Goal: Information Seeking & Learning: Learn about a topic

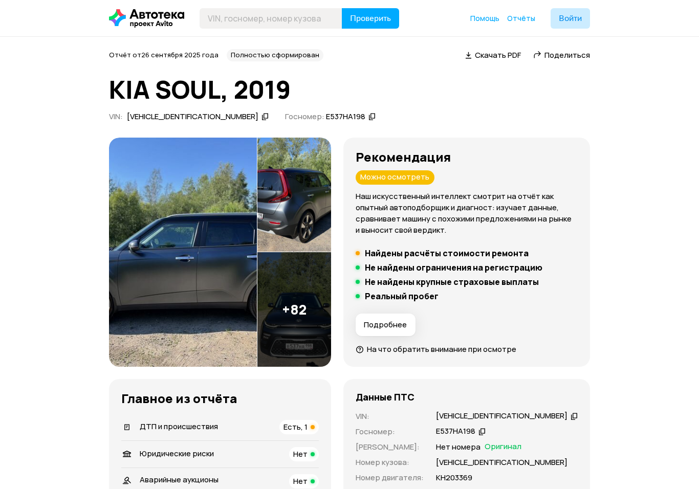
click at [177, 244] on img at bounding box center [183, 253] width 148 height 230
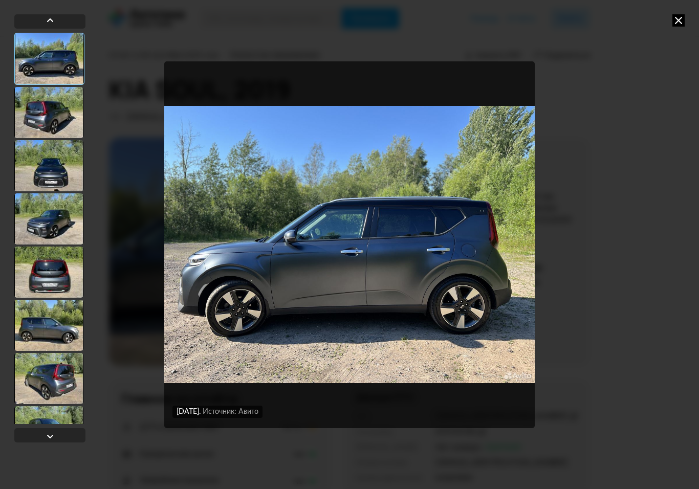
click at [53, 108] on div at bounding box center [48, 112] width 69 height 51
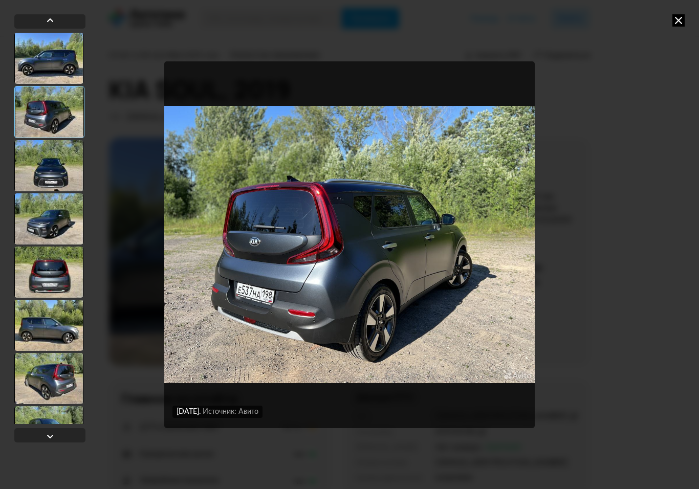
click at [41, 169] on div at bounding box center [48, 165] width 69 height 51
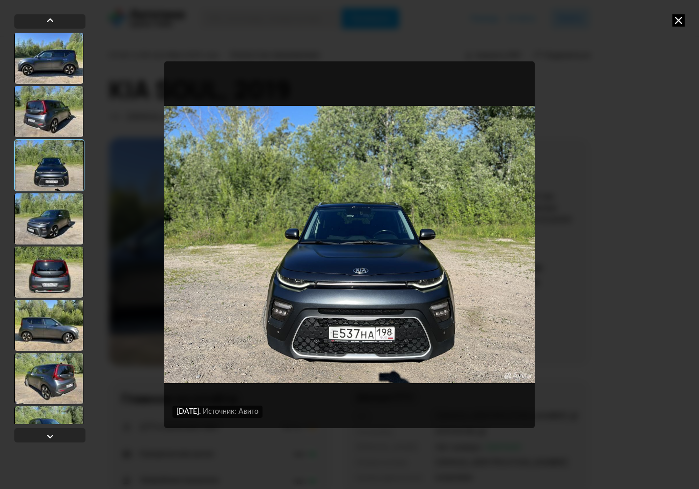
click at [46, 223] on div at bounding box center [48, 218] width 69 height 51
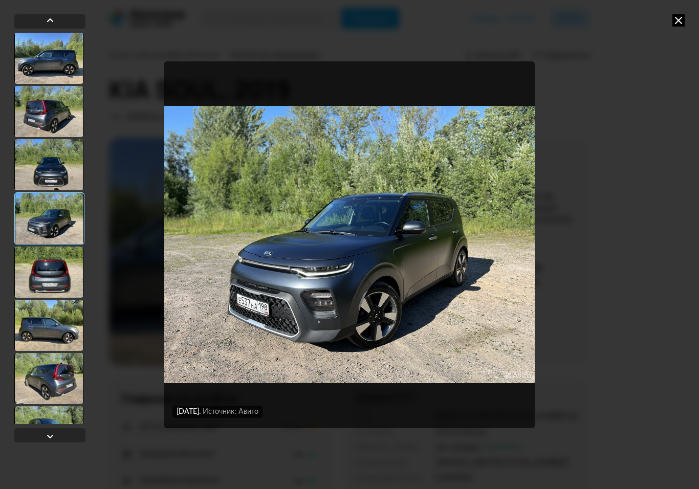
click at [47, 268] on div at bounding box center [48, 272] width 69 height 51
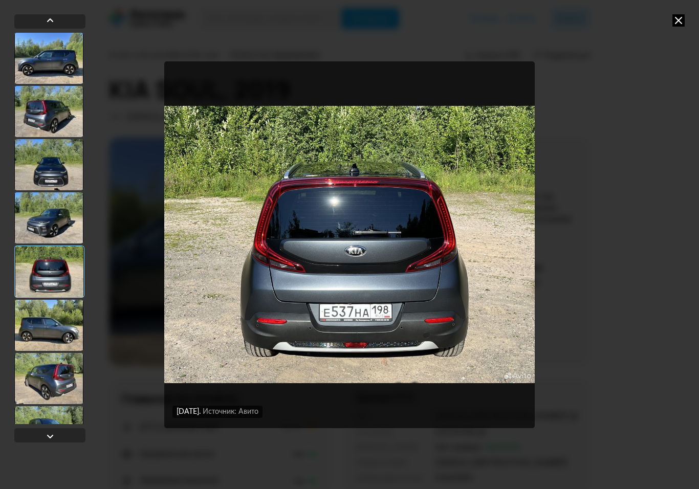
click at [44, 320] on div at bounding box center [48, 325] width 69 height 51
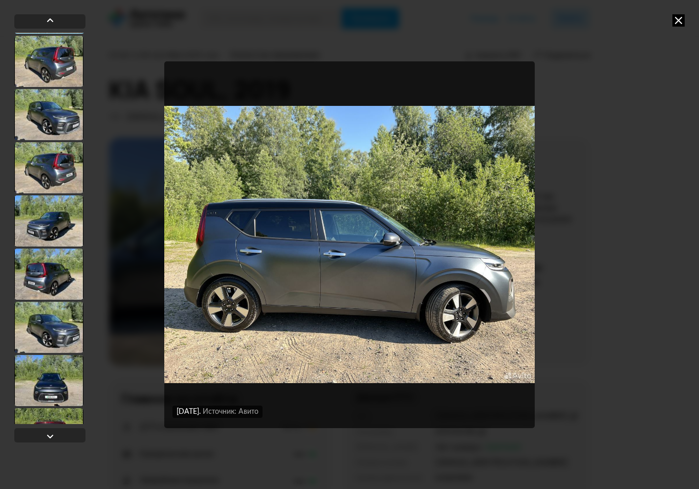
scroll to position [317, 0]
click at [48, 332] on div at bounding box center [48, 327] width 69 height 51
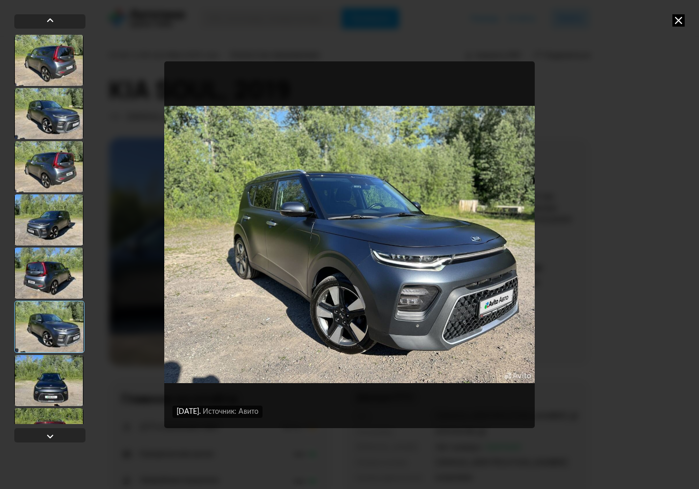
click at [45, 372] on div at bounding box center [48, 380] width 69 height 51
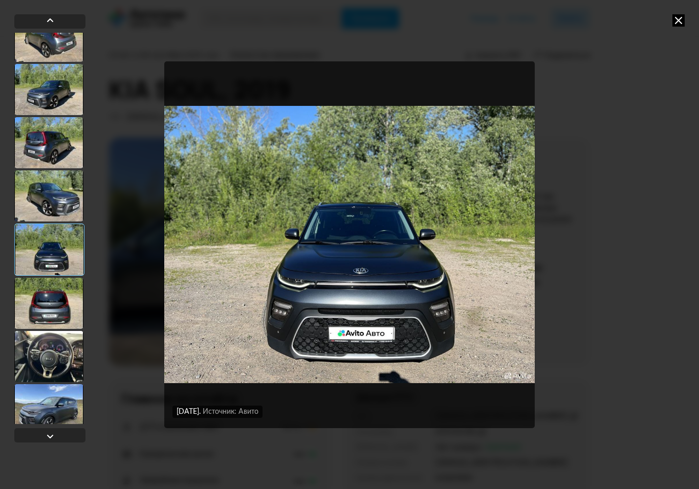
scroll to position [454, 0]
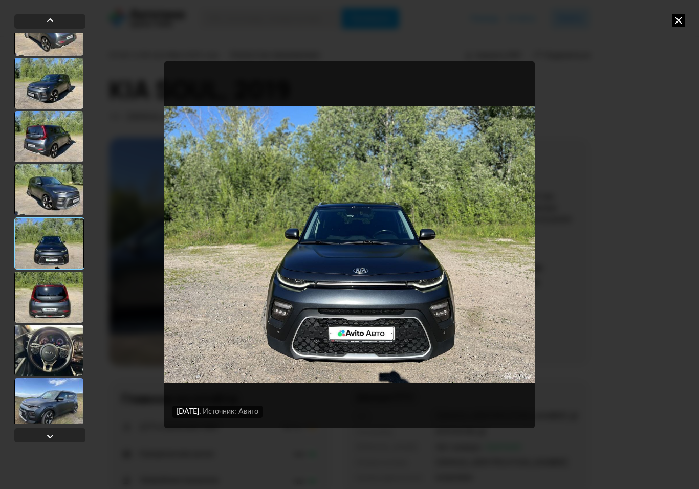
click at [48, 296] on div at bounding box center [48, 297] width 69 height 51
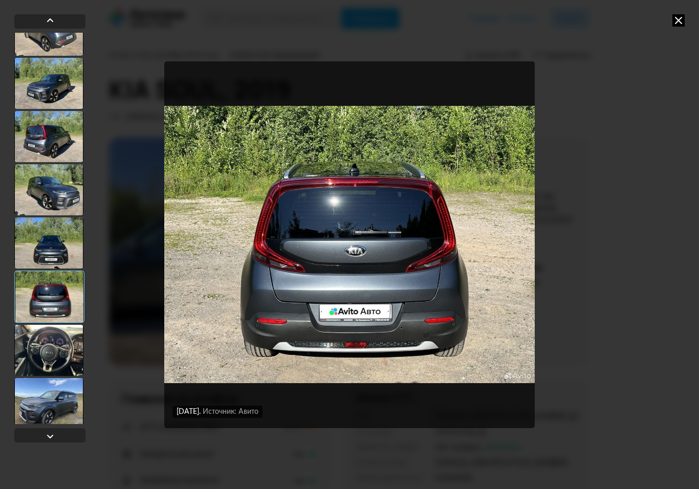
click at [39, 357] on div at bounding box center [48, 350] width 69 height 51
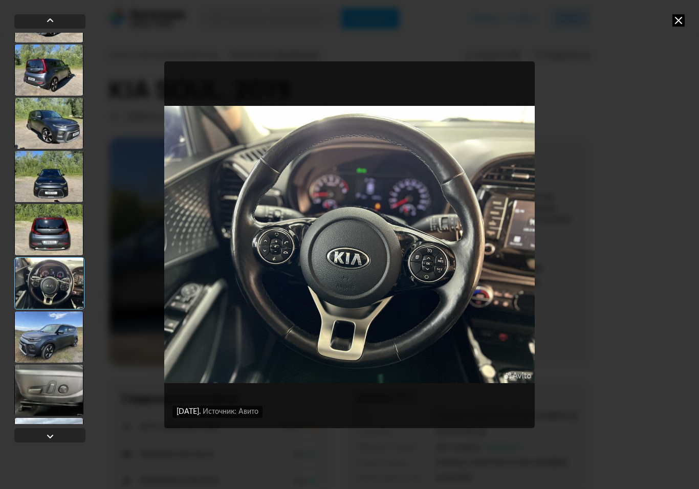
scroll to position [543, 0]
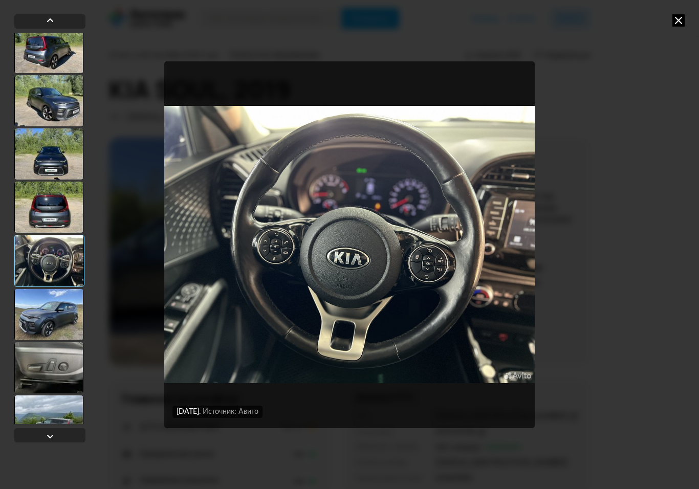
click at [48, 316] on div at bounding box center [48, 314] width 69 height 51
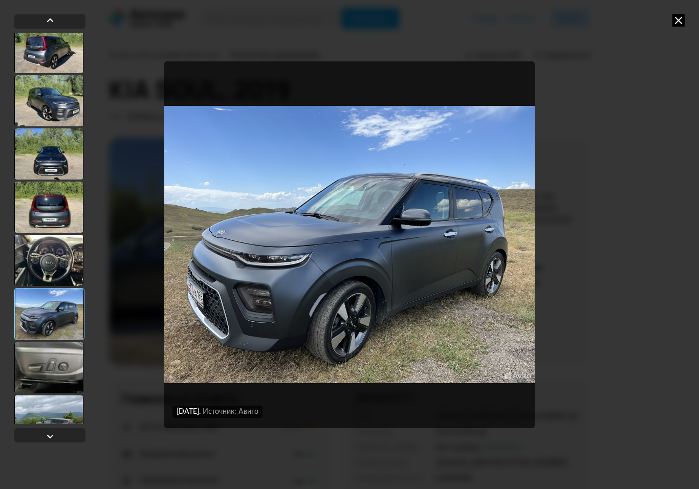
click at [51, 373] on div at bounding box center [48, 367] width 69 height 51
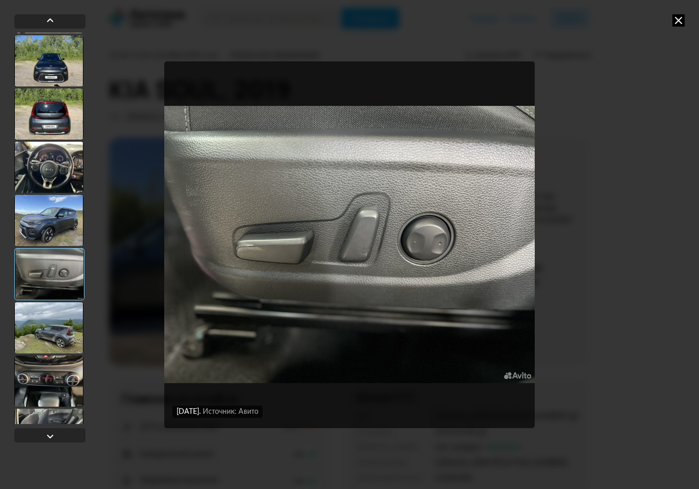
scroll to position [641, 0]
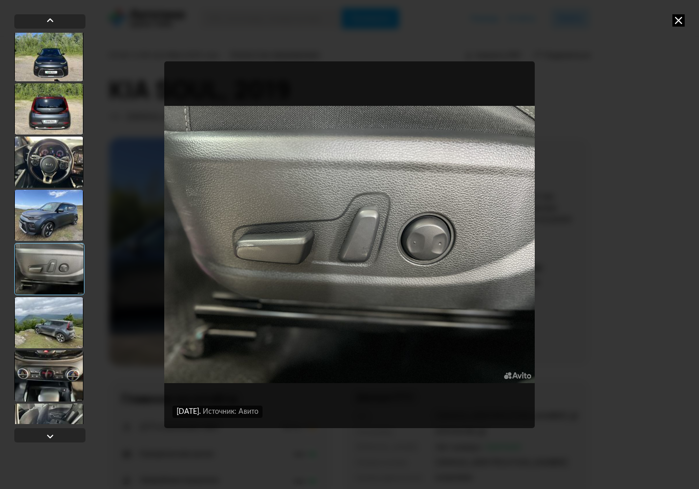
click at [49, 335] on div at bounding box center [48, 322] width 69 height 51
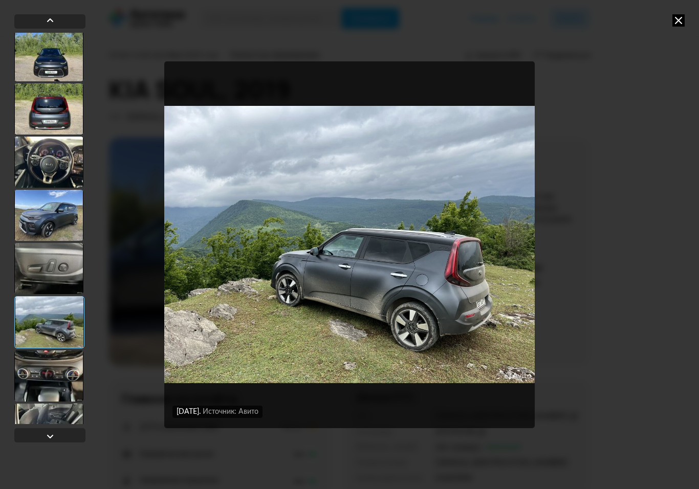
click at [35, 375] on div at bounding box center [48, 376] width 69 height 51
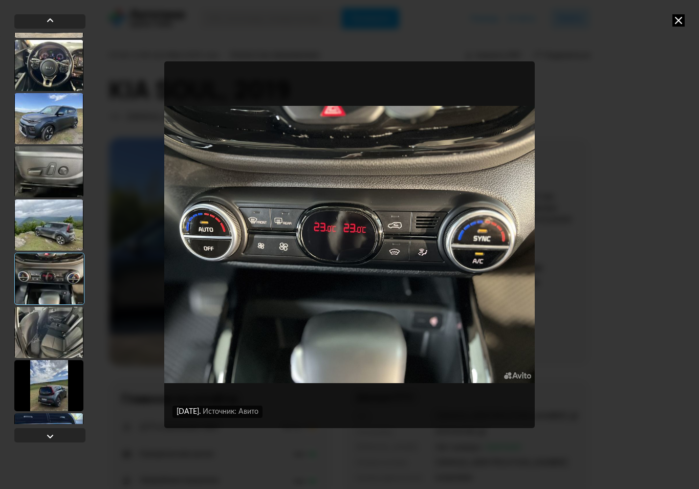
scroll to position [748, 0]
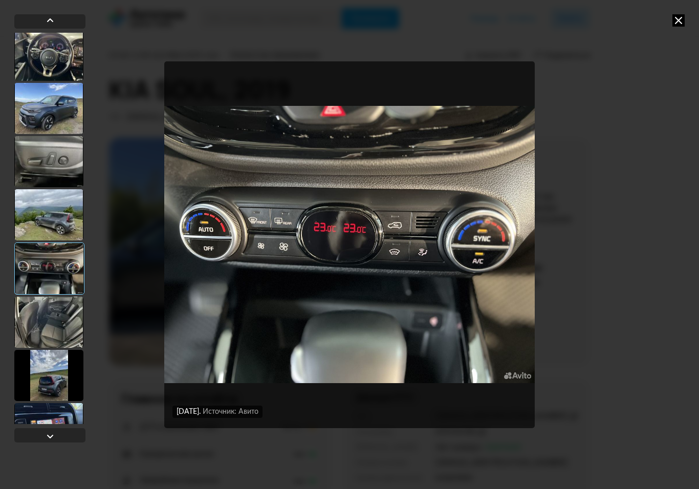
click at [44, 327] on div at bounding box center [48, 322] width 69 height 51
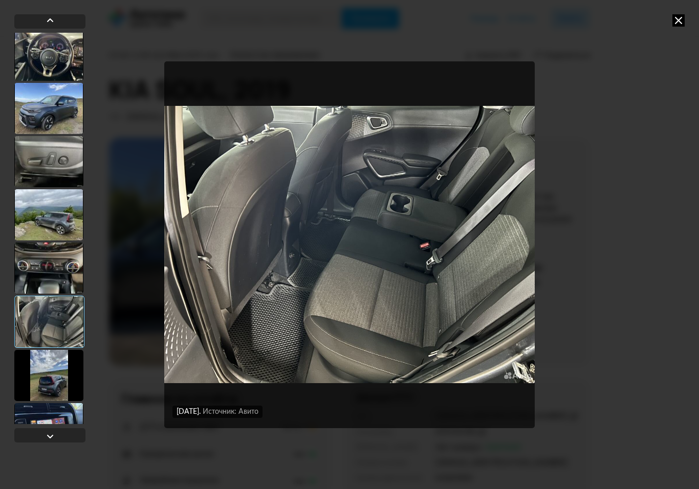
click at [42, 380] on div at bounding box center [48, 375] width 69 height 51
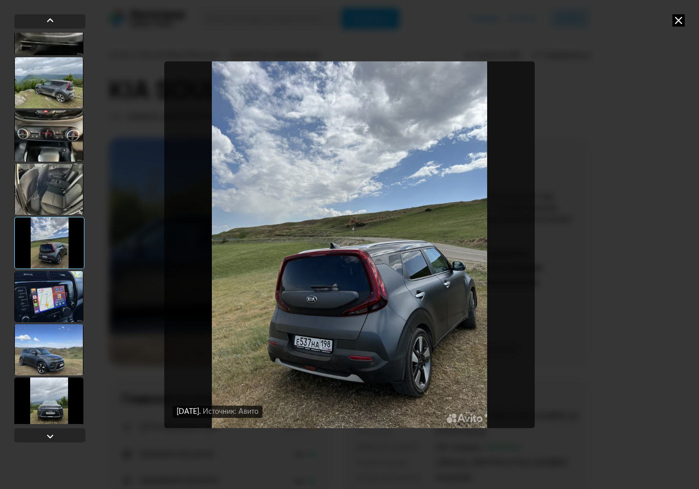
scroll to position [890, 0]
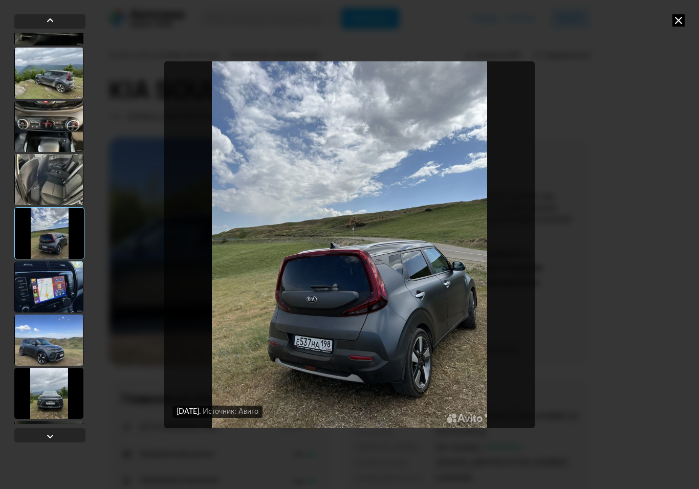
click at [50, 292] on div at bounding box center [48, 287] width 69 height 51
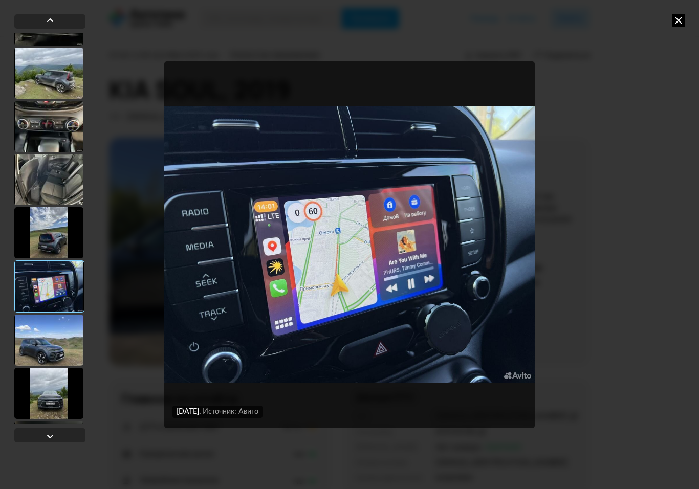
click at [51, 346] on div at bounding box center [48, 340] width 69 height 51
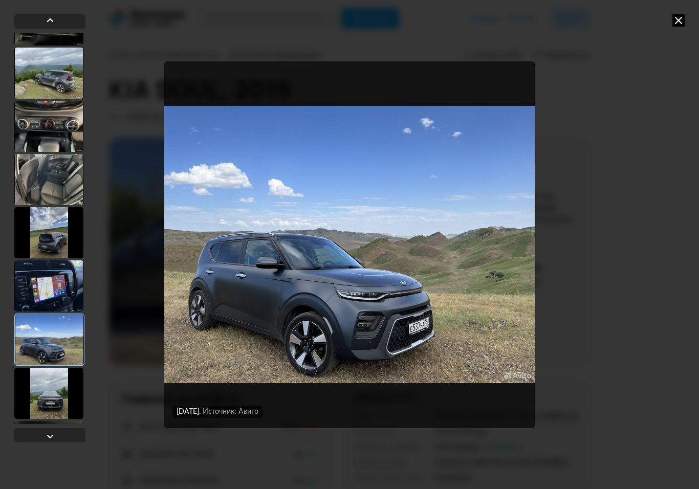
click at [48, 401] on div at bounding box center [48, 393] width 69 height 51
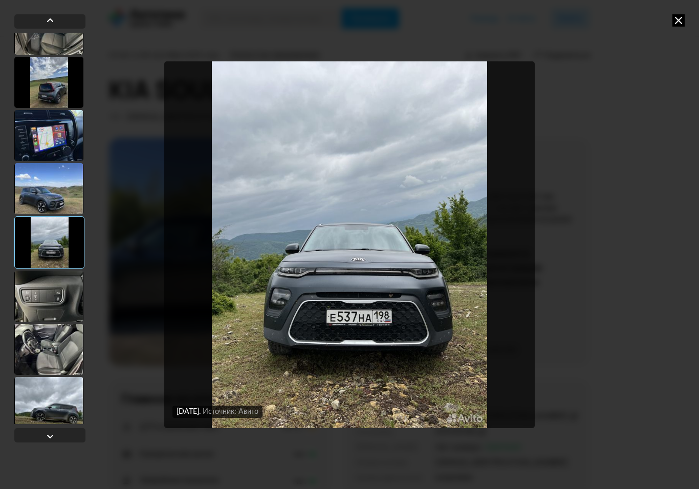
scroll to position [1045, 0]
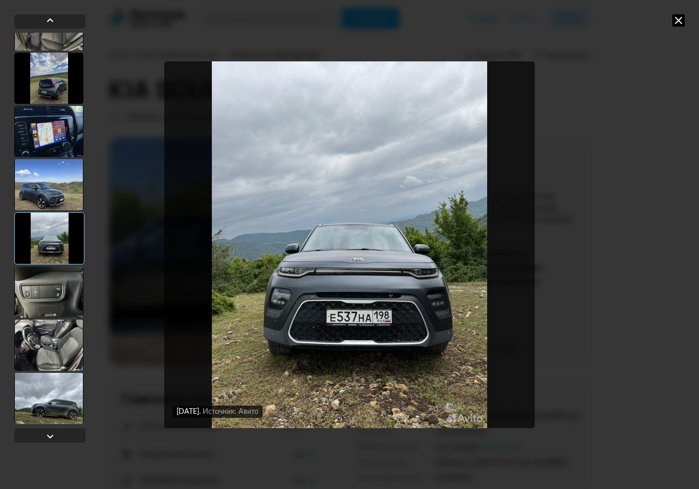
click at [40, 336] on div at bounding box center [48, 345] width 69 height 51
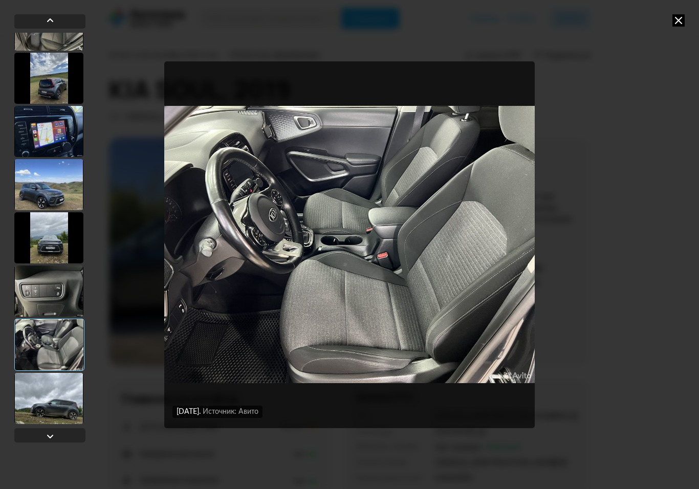
click at [39, 402] on div at bounding box center [48, 398] width 69 height 51
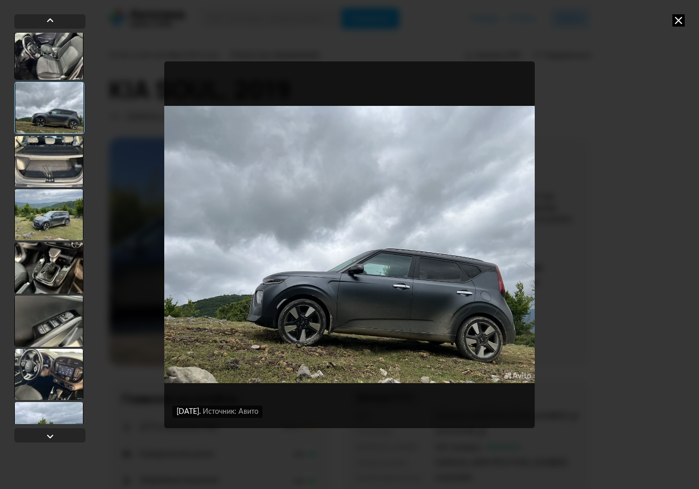
scroll to position [1346, 0]
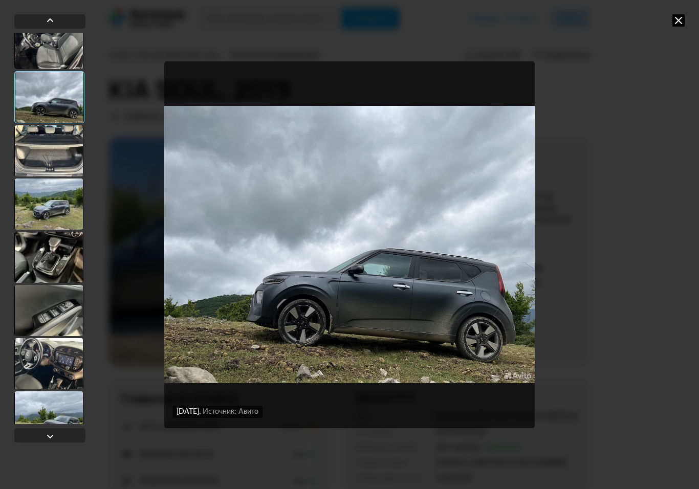
click at [48, 270] on div at bounding box center [48, 257] width 69 height 51
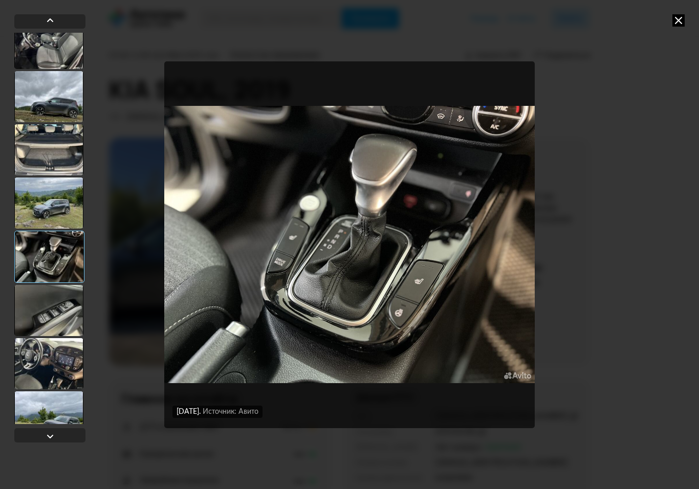
click at [40, 321] on div at bounding box center [48, 310] width 69 height 51
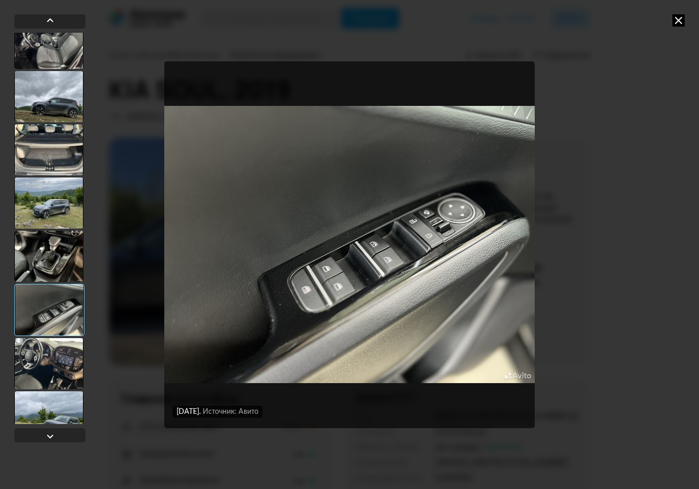
click at [44, 370] on div at bounding box center [48, 363] width 69 height 51
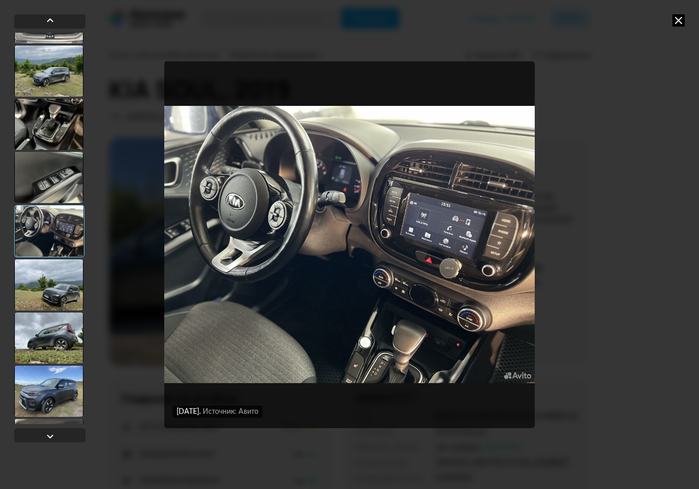
scroll to position [1506, 0]
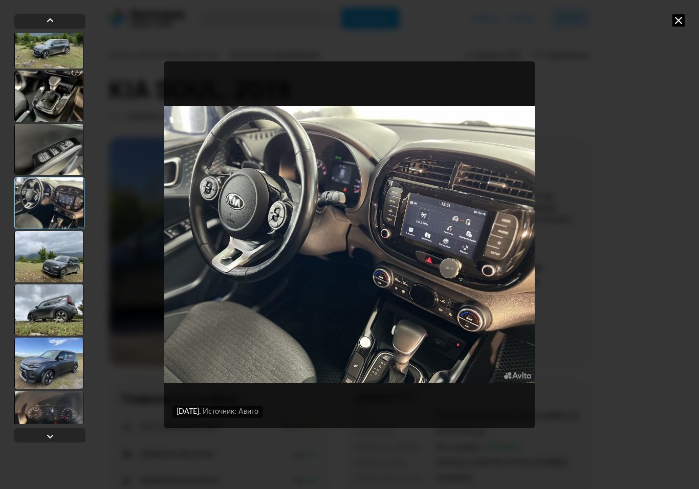
click at [53, 258] on div at bounding box center [48, 256] width 69 height 51
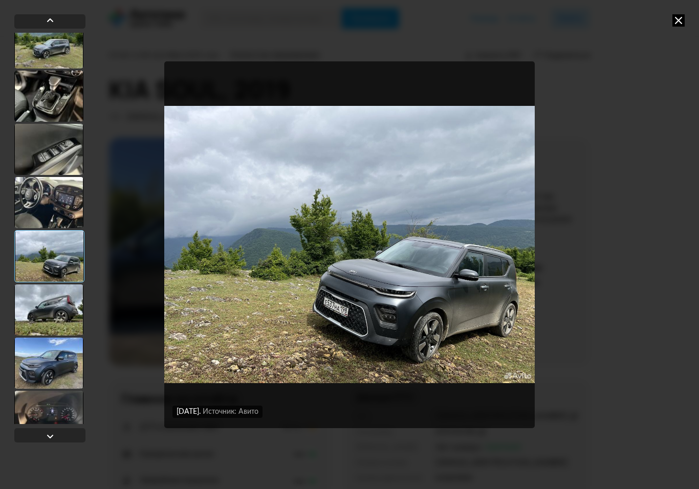
click at [44, 316] on div at bounding box center [48, 310] width 69 height 51
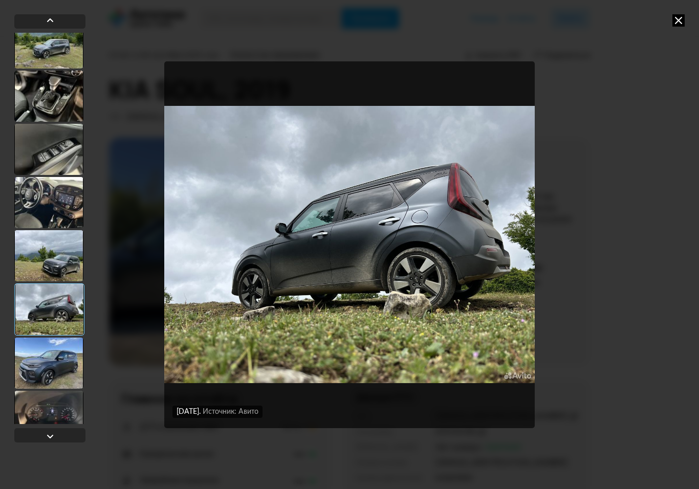
click at [41, 349] on div at bounding box center [48, 363] width 69 height 51
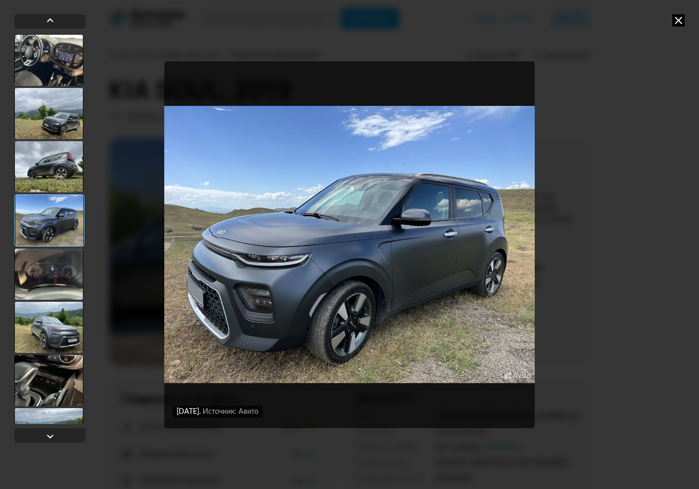
scroll to position [1650, 0]
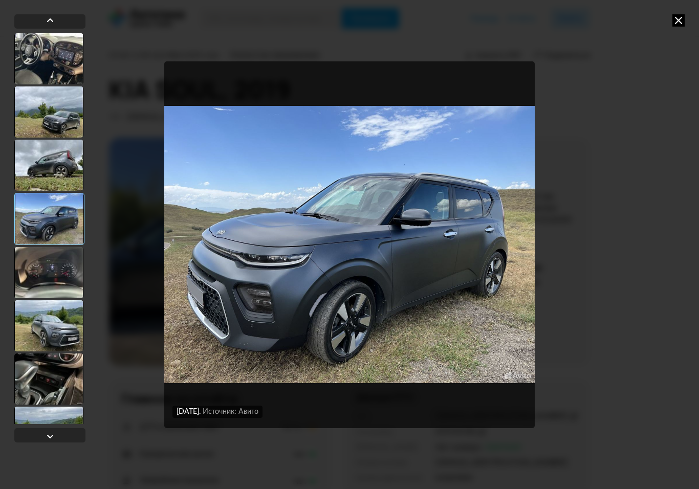
click at [40, 283] on div at bounding box center [48, 272] width 69 height 51
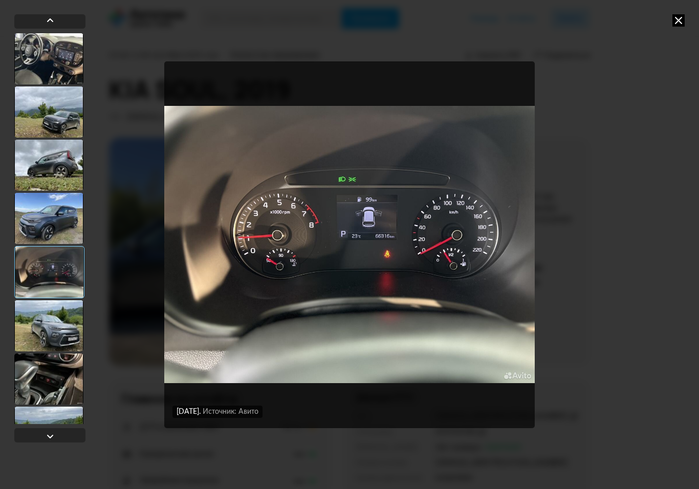
click at [48, 334] on div at bounding box center [48, 325] width 69 height 51
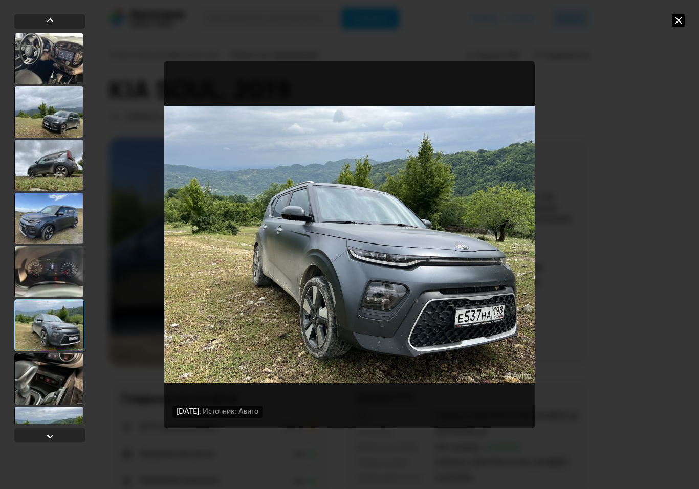
click at [44, 379] on div at bounding box center [48, 379] width 69 height 51
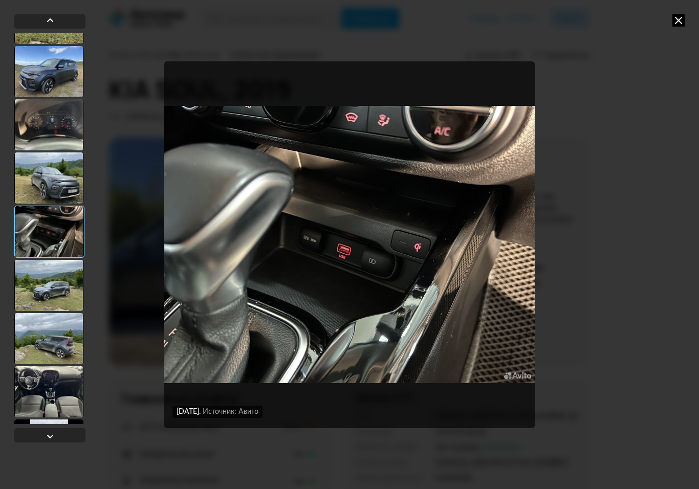
scroll to position [1798, 0]
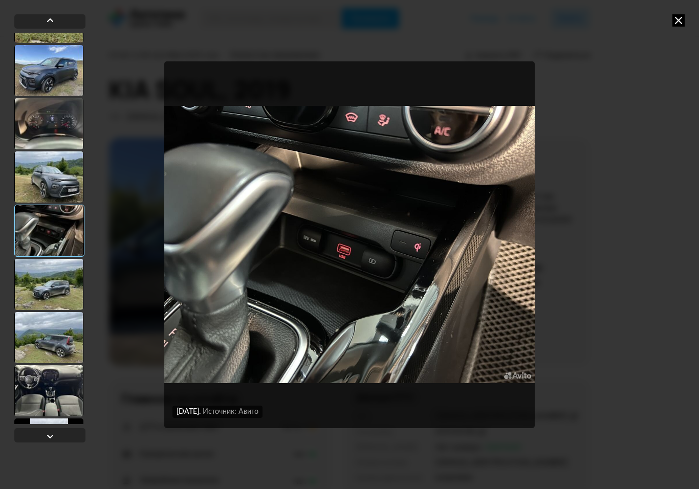
click at [36, 342] on div at bounding box center [48, 337] width 69 height 51
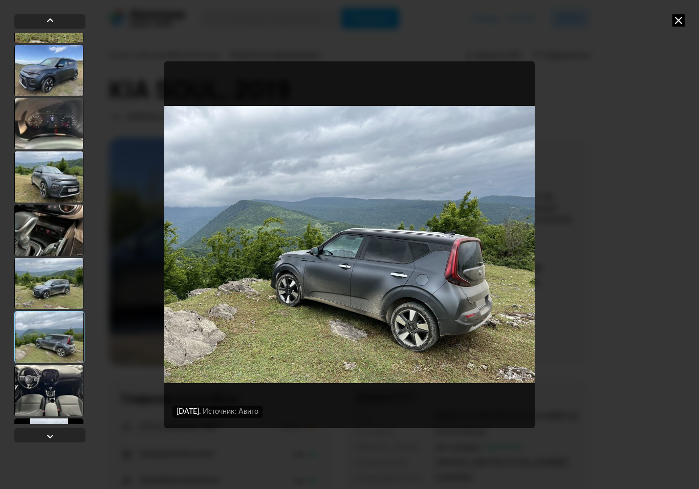
click at [39, 388] on div at bounding box center [48, 390] width 69 height 51
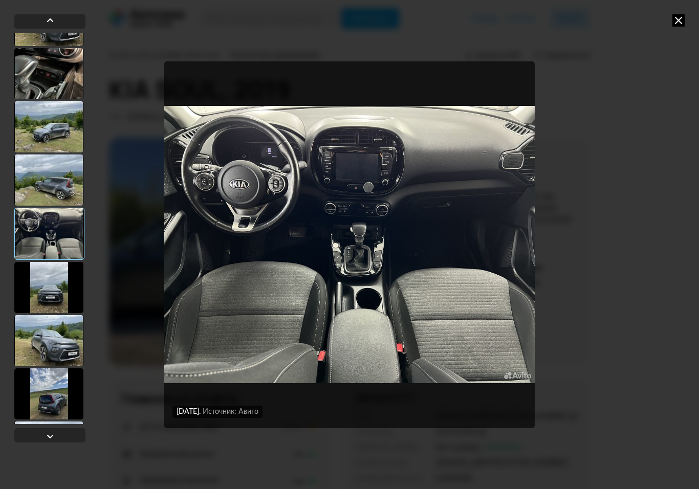
scroll to position [1958, 0]
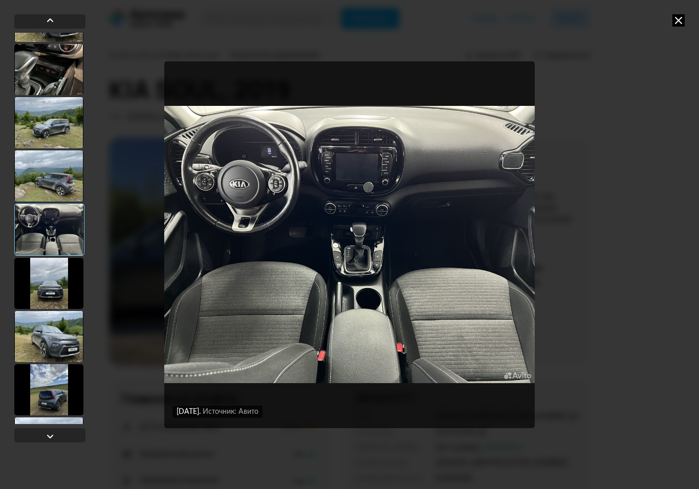
click at [46, 341] on div at bounding box center [48, 336] width 69 height 51
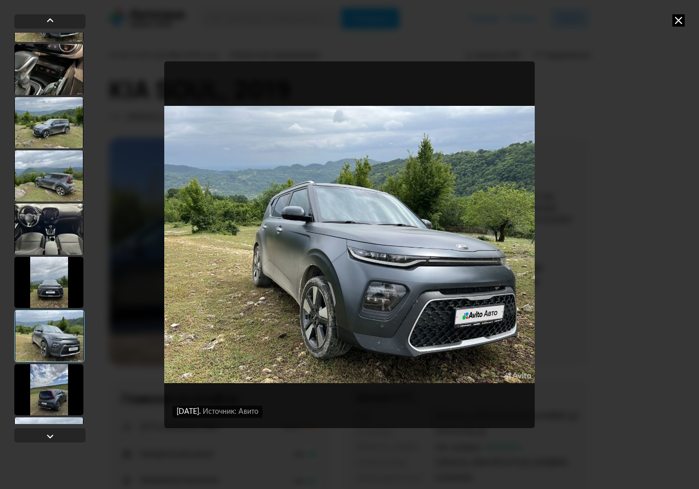
click at [45, 390] on div at bounding box center [48, 389] width 69 height 51
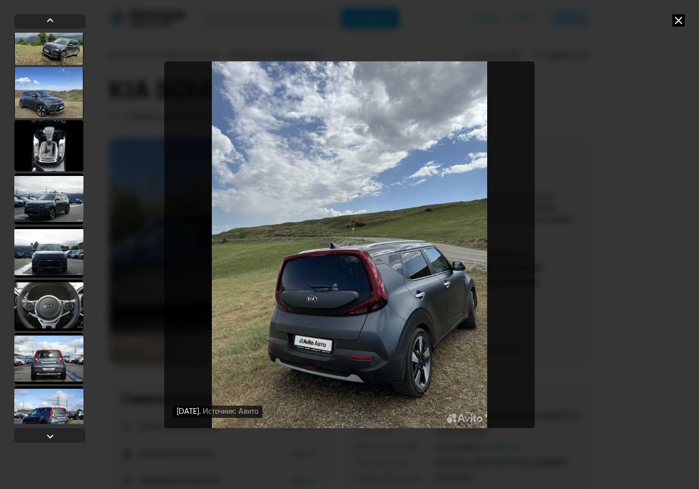
scroll to position [2363, 0]
click at [45, 198] on div at bounding box center [48, 198] width 69 height 51
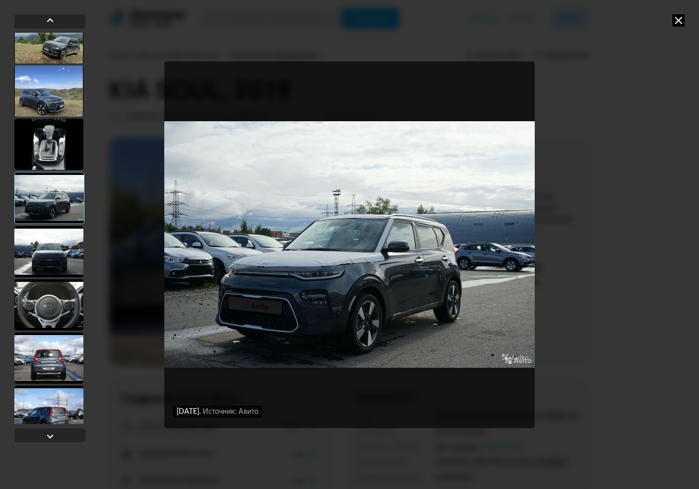
click at [39, 308] on div at bounding box center [48, 304] width 69 height 51
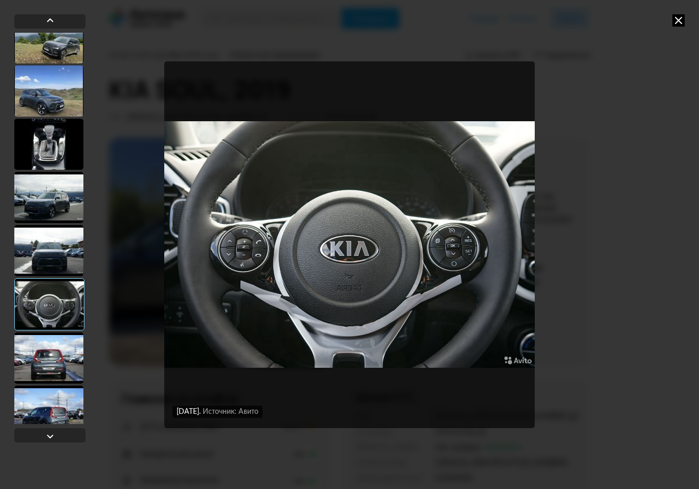
click at [47, 404] on div at bounding box center [48, 411] width 69 height 51
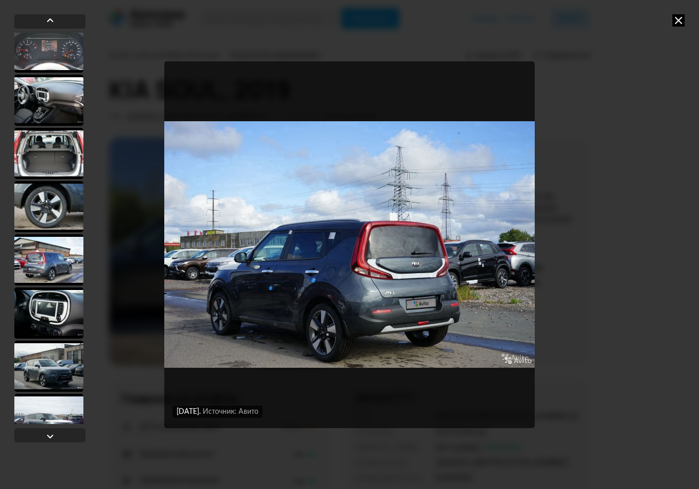
scroll to position [2897, 0]
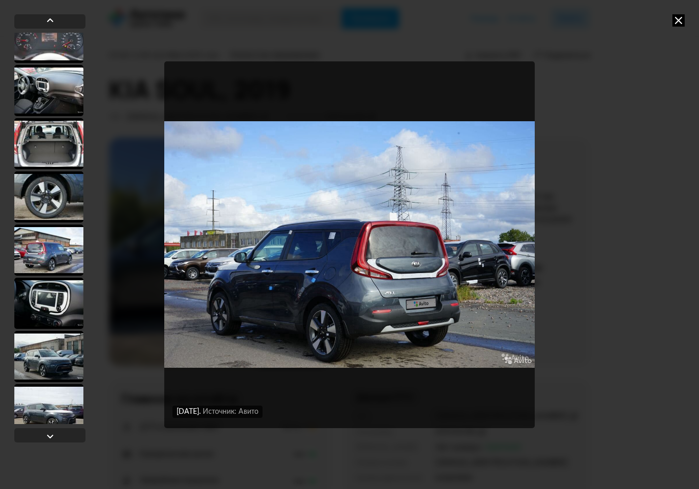
click at [42, 307] on div at bounding box center [48, 303] width 69 height 51
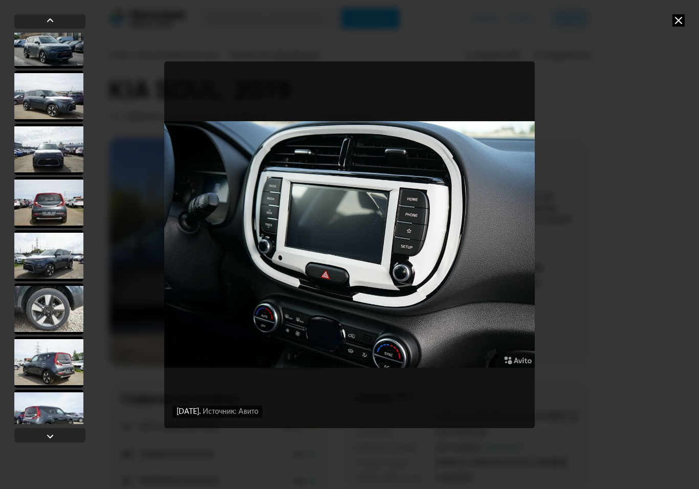
scroll to position [3210, 0]
click at [40, 303] on div at bounding box center [48, 309] width 69 height 51
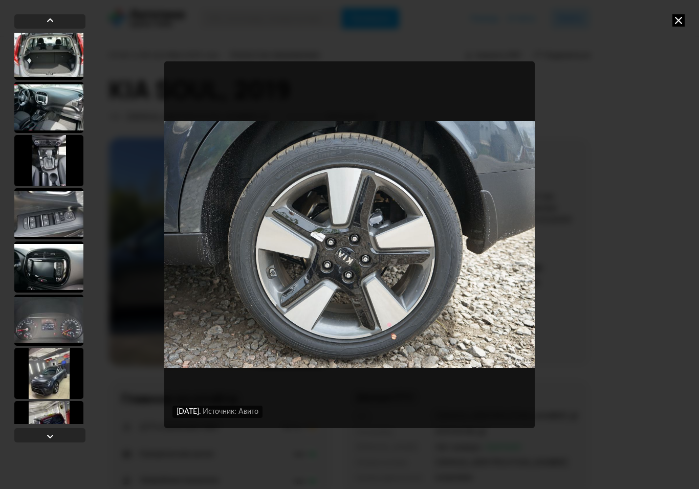
click at [5, 328] on div "[DATE] Источник: Авито [DATE] Источник: Авито [DATE] Источник: Авито [DATE] Ист…" at bounding box center [349, 244] width 699 height 489
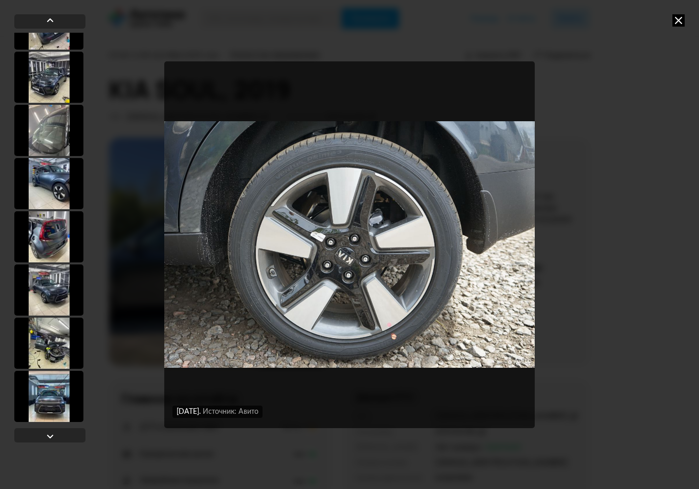
scroll to position [4134, 0]
click at [49, 345] on div at bounding box center [48, 343] width 69 height 51
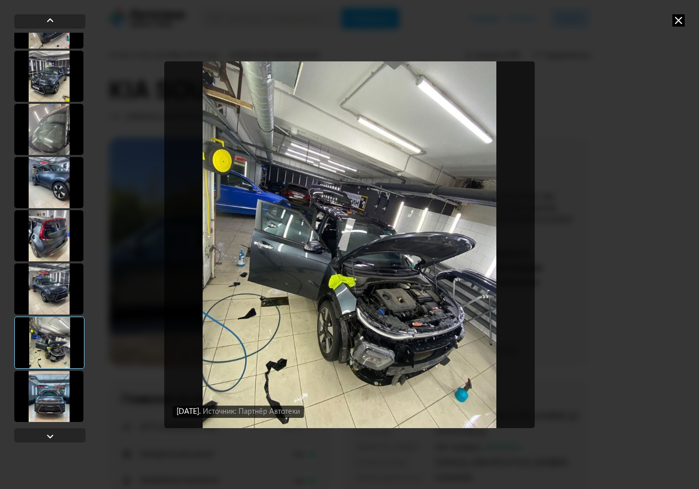
click at [53, 383] on div at bounding box center [48, 396] width 69 height 51
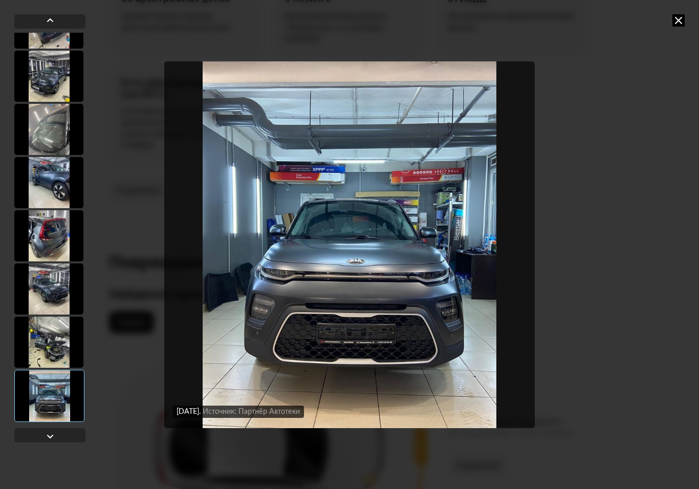
scroll to position [900, 0]
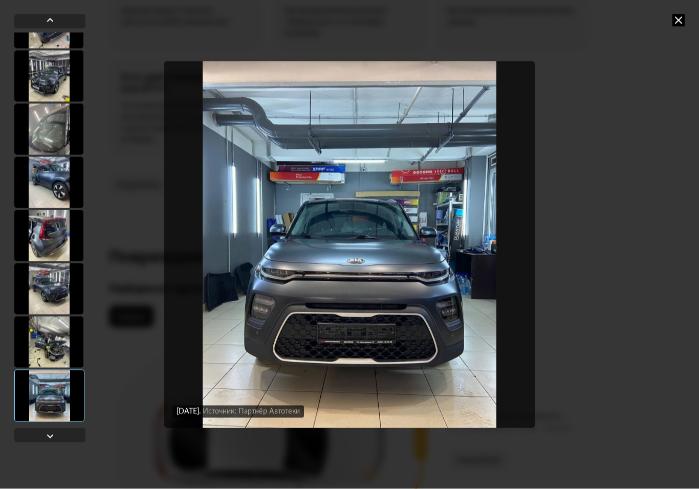
click at [678, 20] on icon at bounding box center [679, 20] width 12 height 12
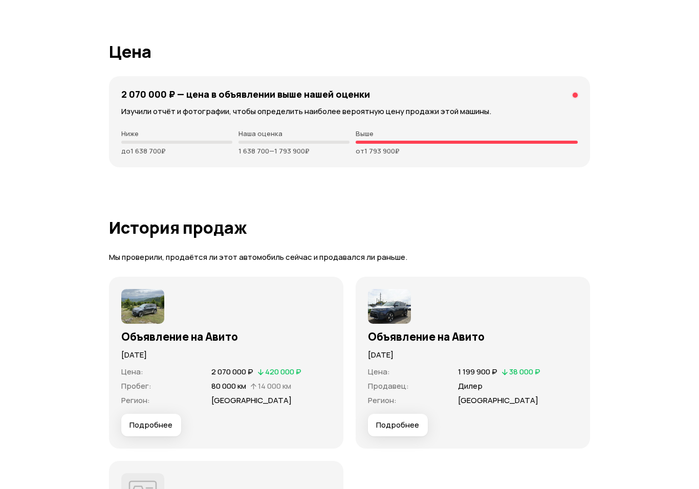
scroll to position [2667, 0]
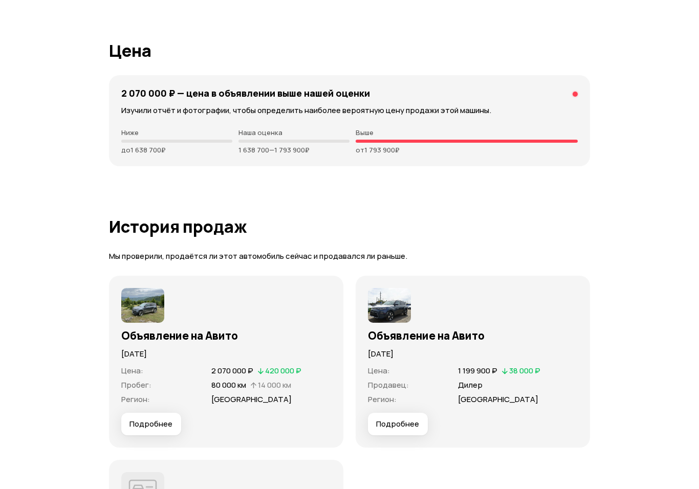
click at [141, 293] on img at bounding box center [142, 305] width 43 height 35
click at [163, 429] on button "Подробнее" at bounding box center [151, 424] width 60 height 23
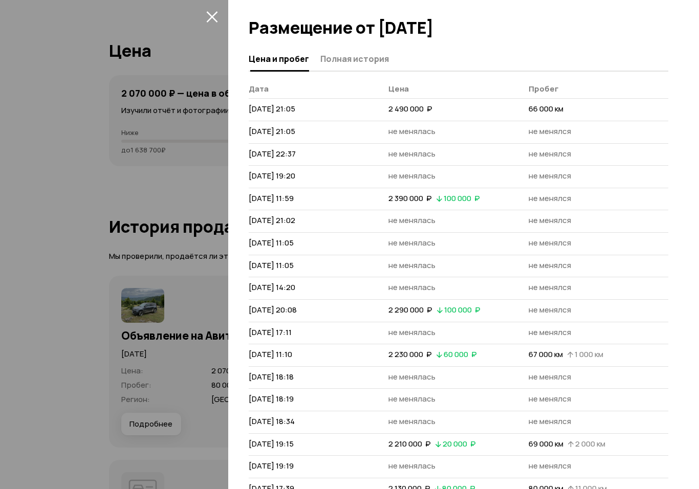
scroll to position [0, 0]
click at [362, 62] on span "Полная история" at bounding box center [354, 59] width 69 height 10
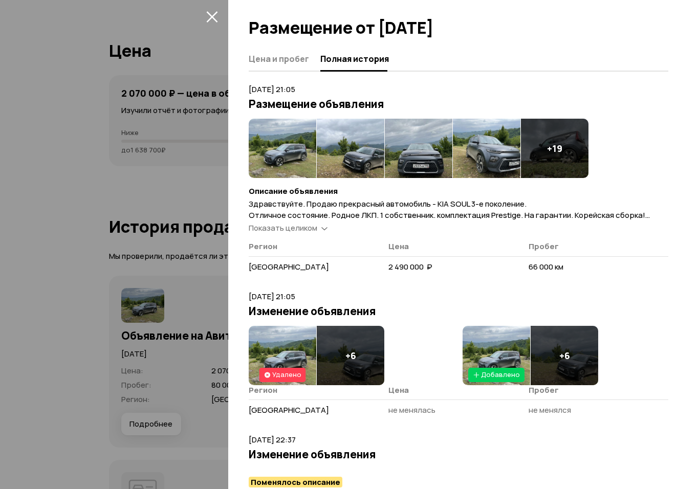
click at [318, 224] on div "Показать целиком" at bounding box center [288, 228] width 83 height 11
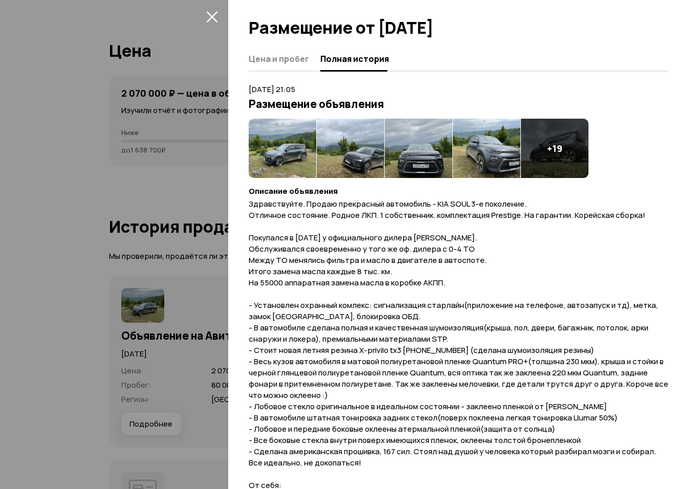
click at [272, 62] on span "Цена и пробег" at bounding box center [279, 59] width 60 height 10
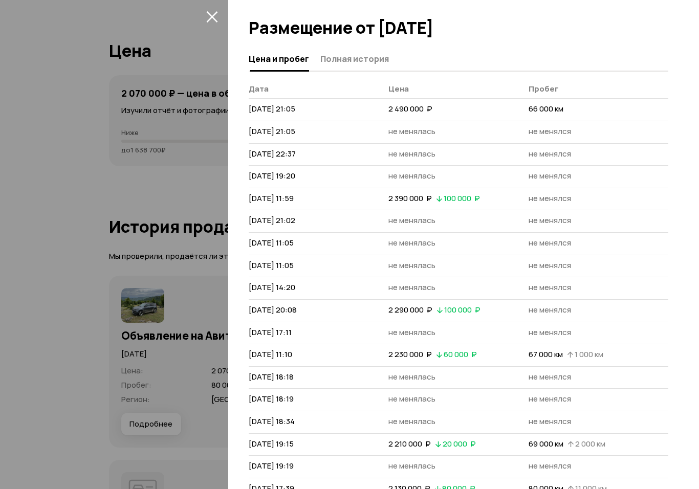
click at [212, 18] on icon "закрыть" at bounding box center [212, 17] width 12 height 12
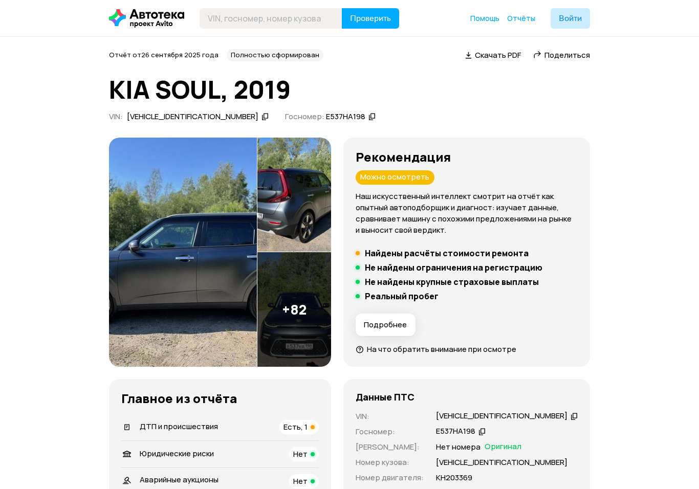
click at [392, 330] on button "Подробнее" at bounding box center [386, 325] width 60 height 23
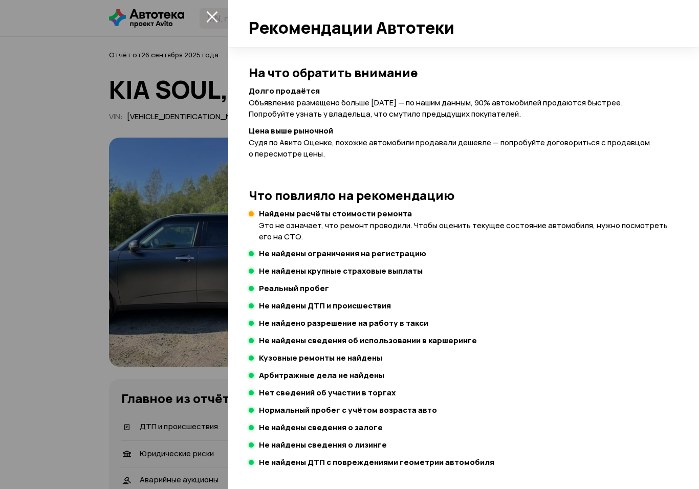
scroll to position [111, 0]
click at [125, 250] on div at bounding box center [349, 244] width 699 height 489
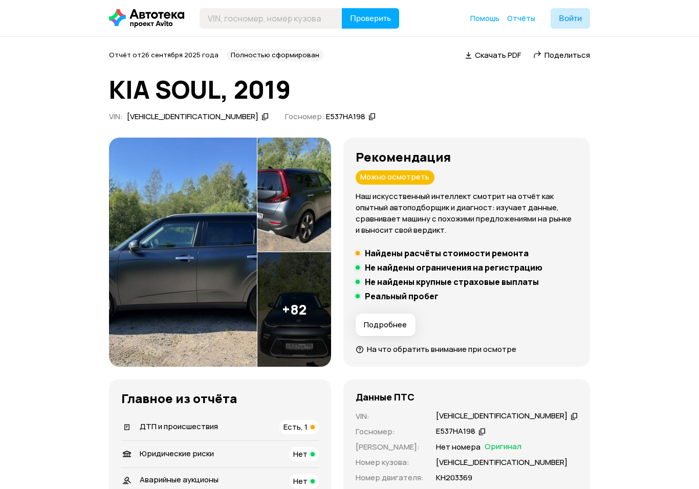
click at [309, 302] on img at bounding box center [294, 309] width 74 height 115
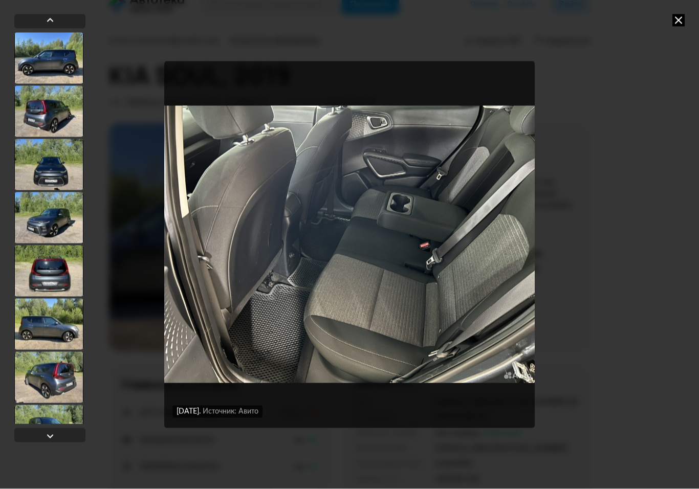
scroll to position [0, 0]
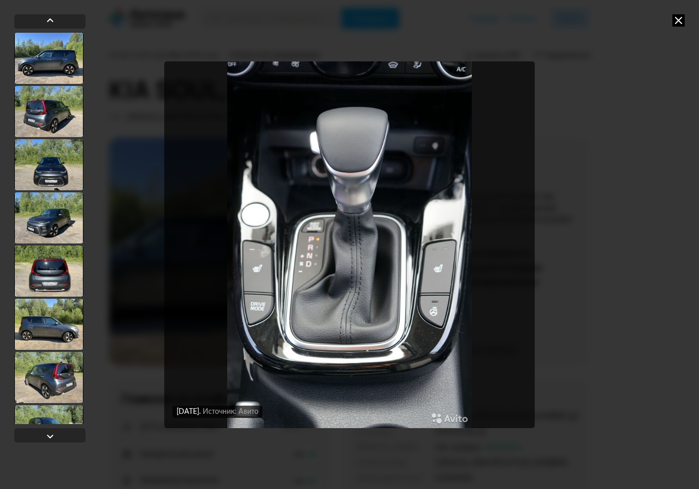
click at [442, 306] on img "Go to Slide 47" at bounding box center [349, 244] width 371 height 367
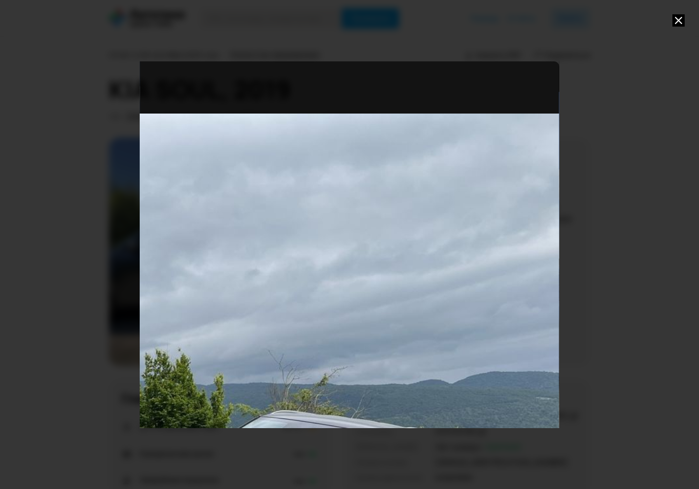
click at [675, 23] on icon at bounding box center [679, 20] width 12 height 12
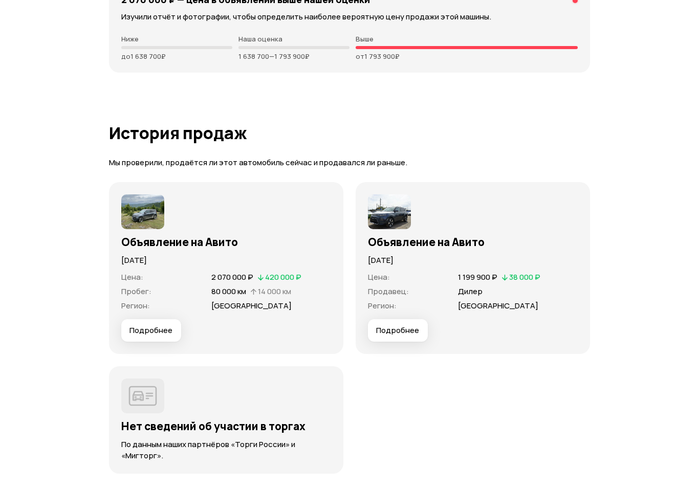
scroll to position [2801, 0]
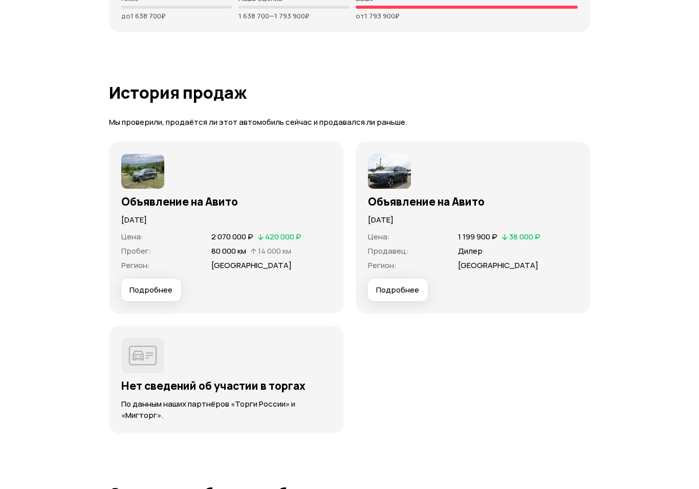
click at [163, 287] on span "Подробнее" at bounding box center [151, 291] width 43 height 10
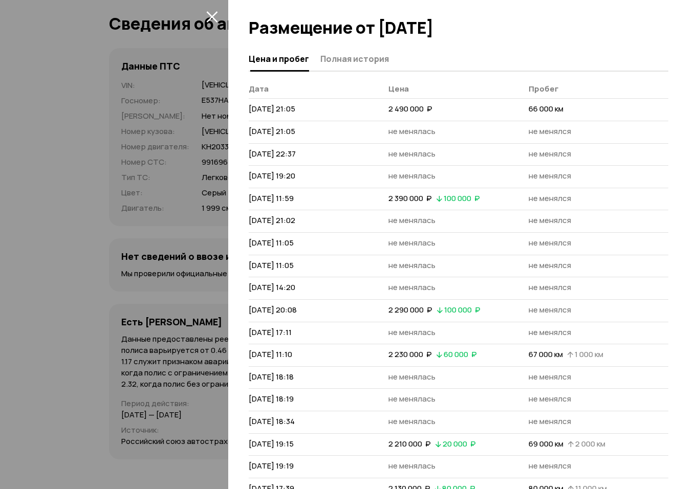
scroll to position [0, 0]
click at [213, 16] on icon "закрыть" at bounding box center [211, 16] width 11 height 11
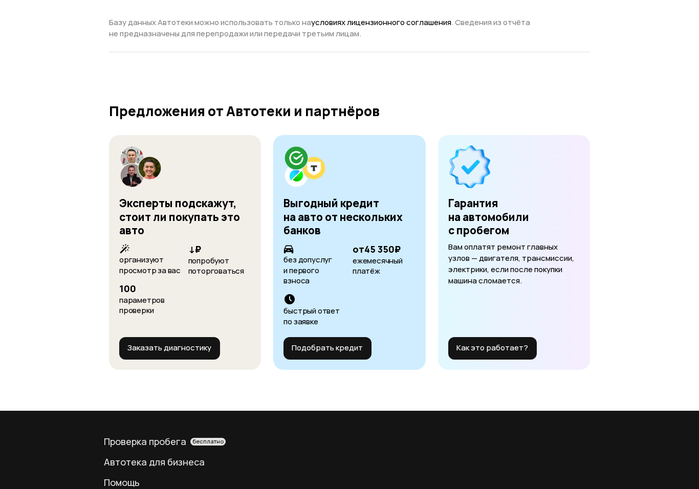
scroll to position [3761, 0]
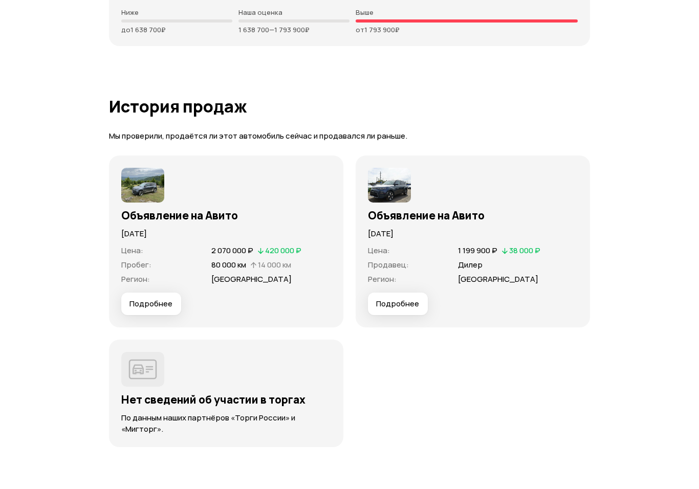
click at [408, 296] on button "Подробнее" at bounding box center [398, 304] width 60 height 23
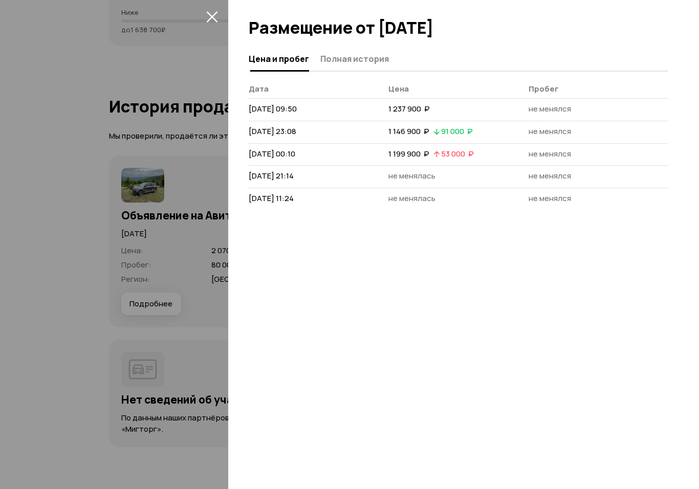
click at [216, 7] on div at bounding box center [349, 244] width 699 height 489
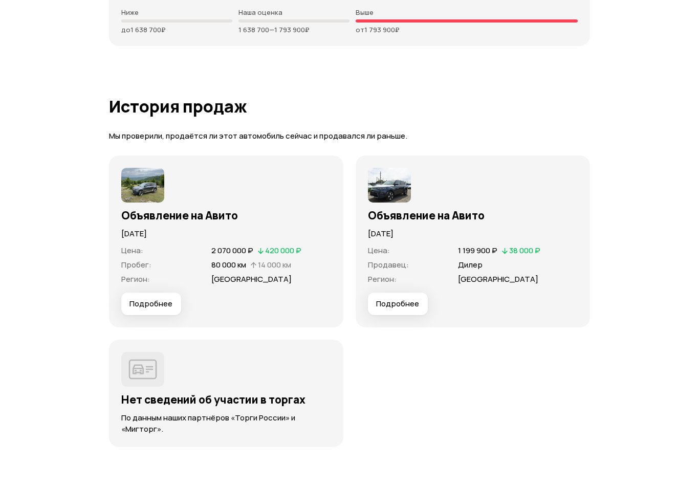
click at [422, 302] on button "Подробнее" at bounding box center [398, 304] width 60 height 23
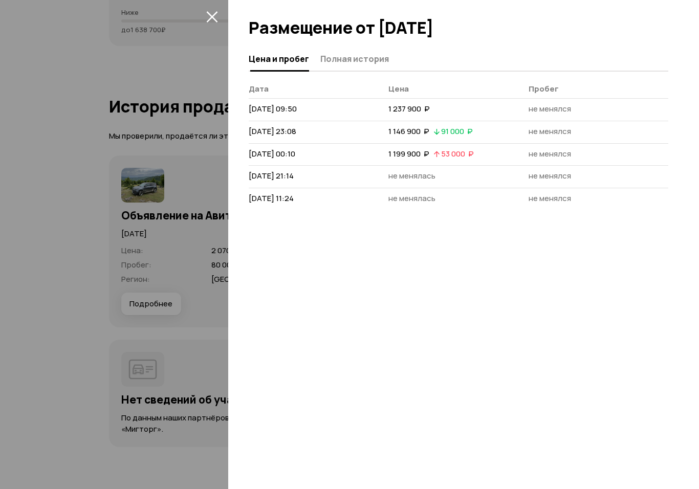
click at [338, 59] on span "Полная история" at bounding box center [354, 59] width 69 height 10
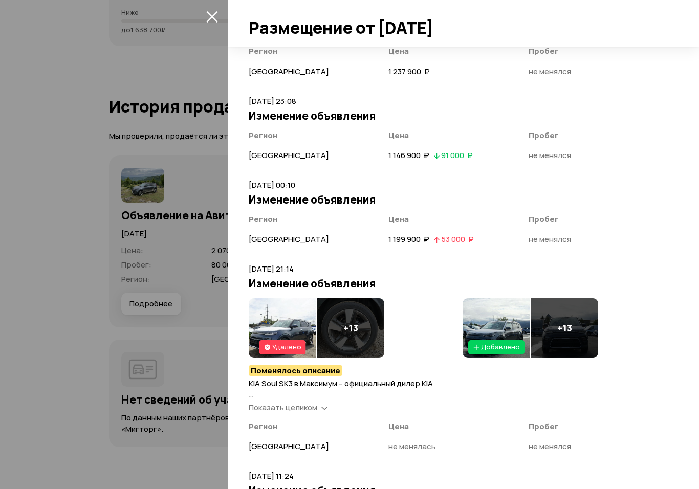
scroll to position [214, 0]
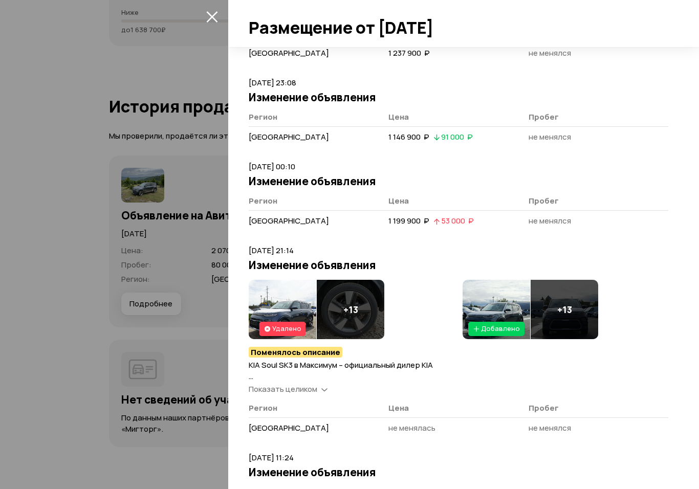
click at [495, 299] on img at bounding box center [497, 309] width 68 height 59
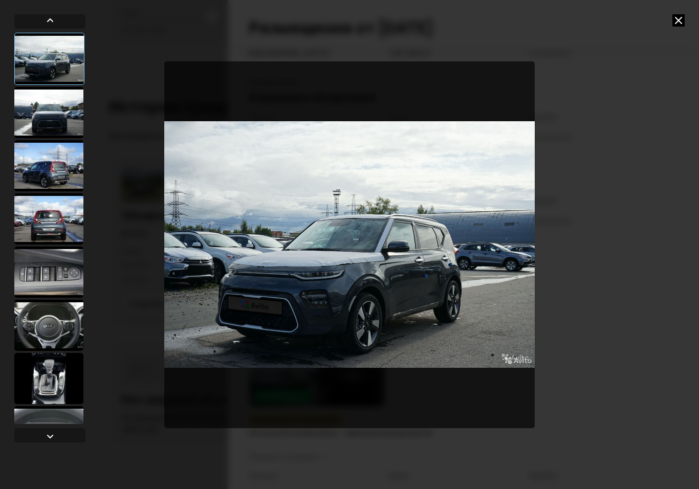
scroll to position [0, 0]
click at [41, 112] on div at bounding box center [48, 112] width 69 height 51
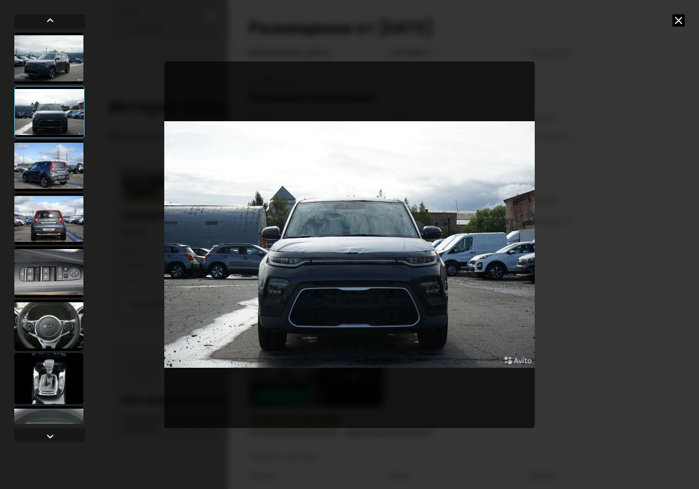
click at [46, 164] on div at bounding box center [48, 165] width 69 height 51
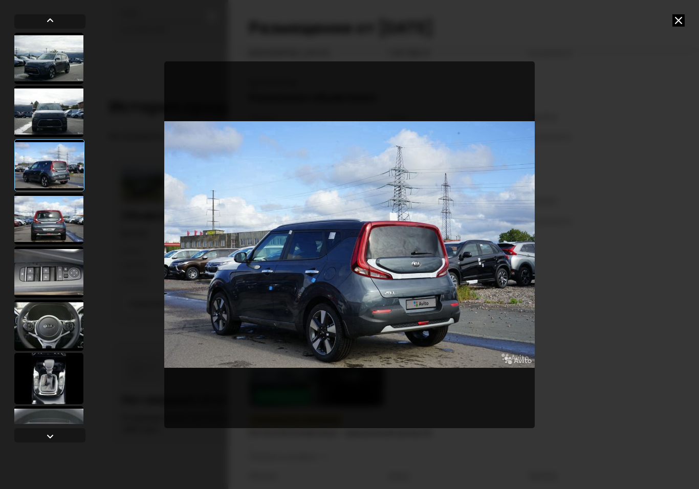
click at [49, 220] on div at bounding box center [48, 218] width 69 height 51
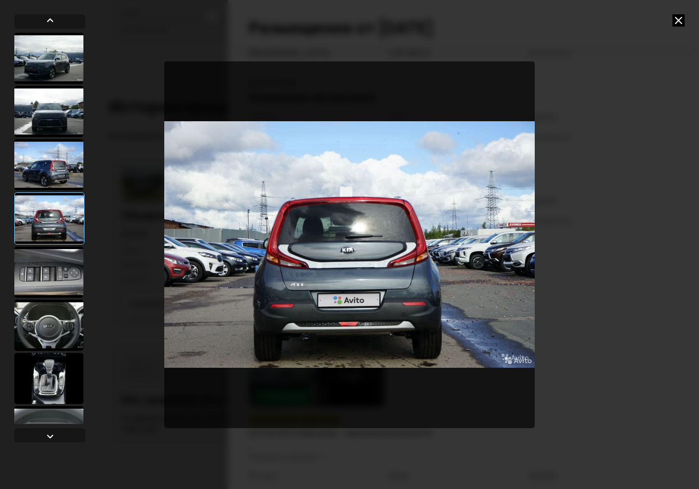
click at [48, 261] on div at bounding box center [48, 272] width 69 height 51
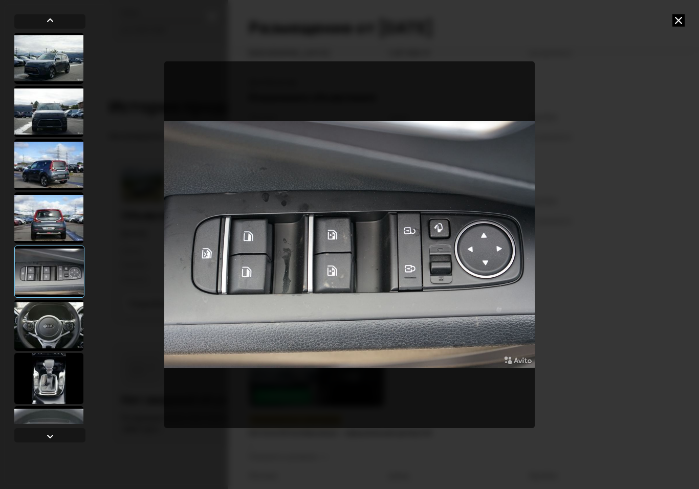
click at [45, 304] on div at bounding box center [48, 325] width 69 height 51
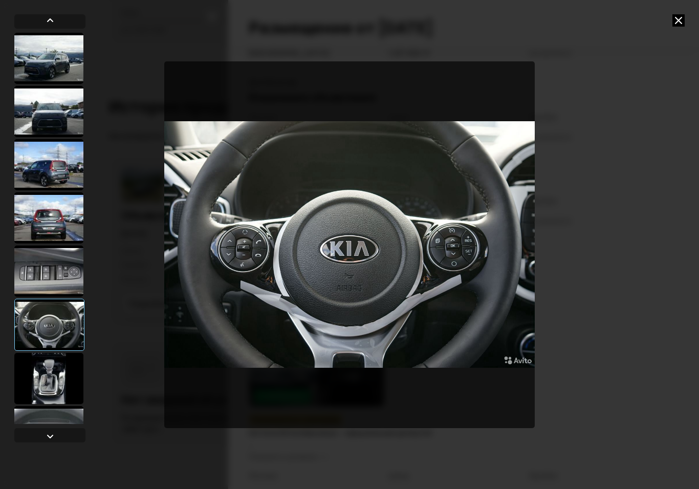
click at [46, 265] on div at bounding box center [48, 271] width 69 height 51
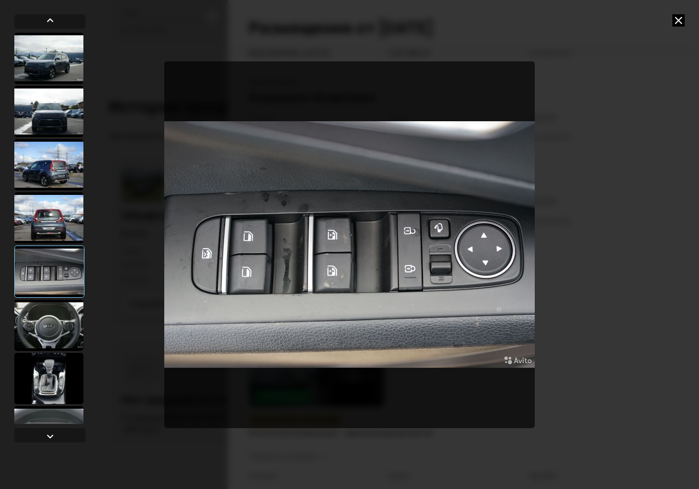
click at [51, 234] on div at bounding box center [48, 217] width 69 height 51
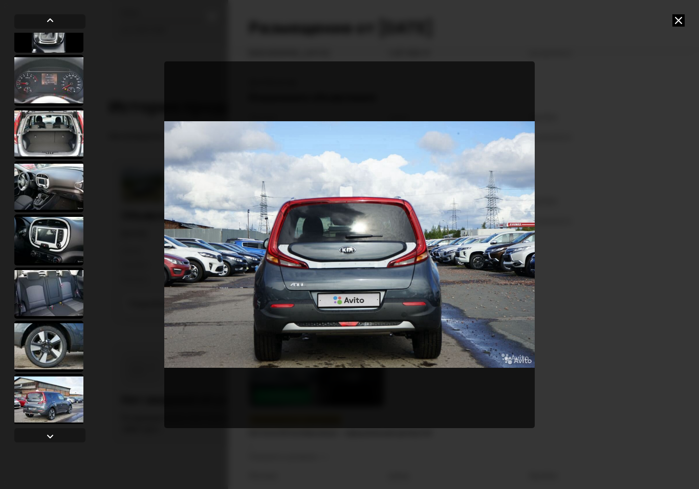
scroll to position [371, 0]
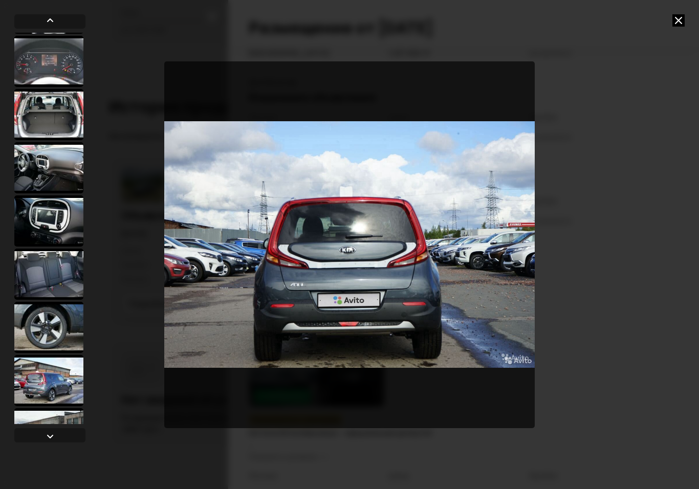
click at [39, 221] on div at bounding box center [48, 221] width 69 height 51
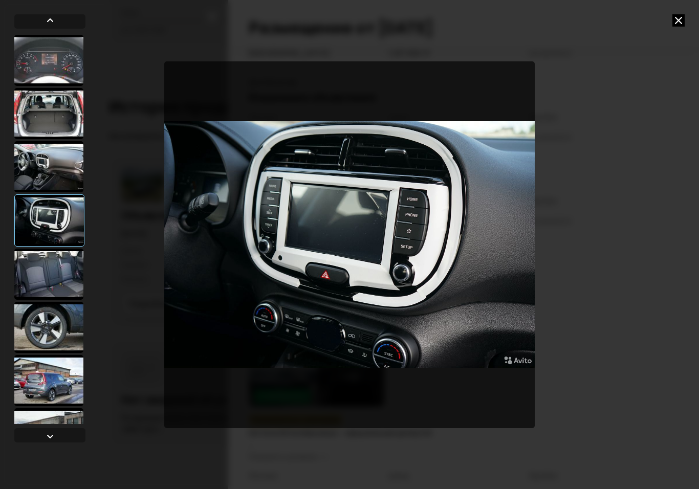
click at [674, 16] on icon at bounding box center [679, 20] width 12 height 12
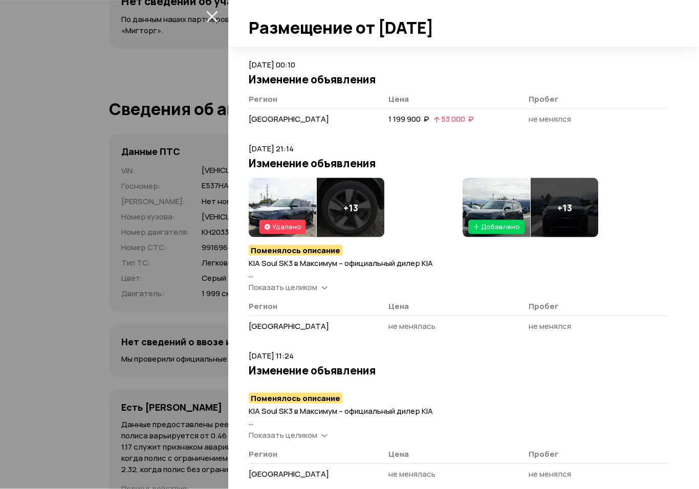
scroll to position [3193, 0]
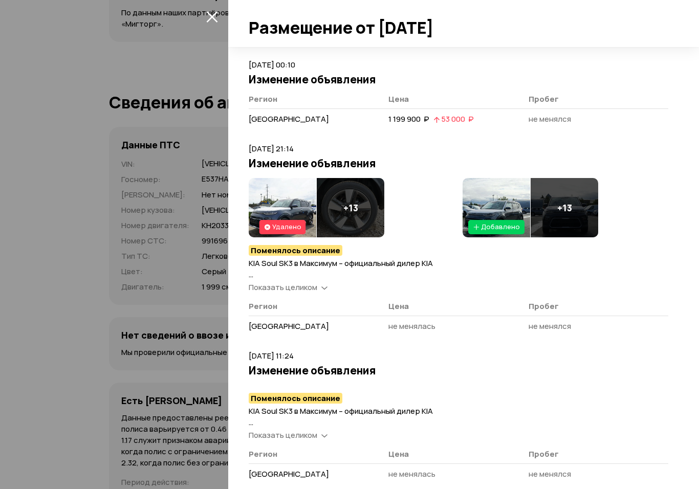
click at [326, 432] on icon at bounding box center [324, 435] width 6 height 10
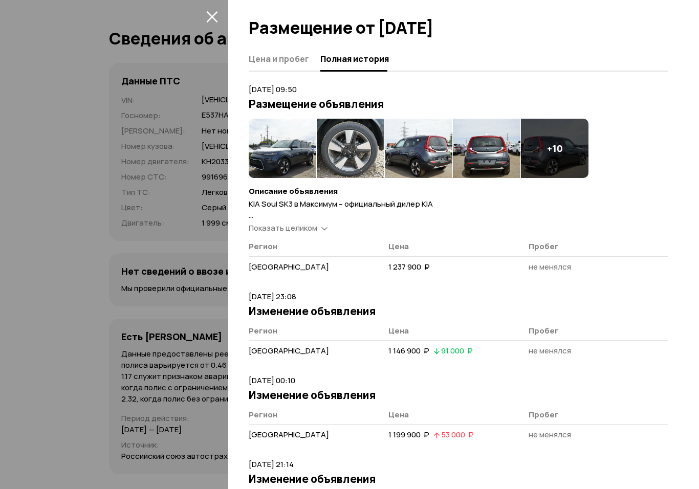
scroll to position [0, 0]
click at [276, 153] on img at bounding box center [283, 148] width 68 height 59
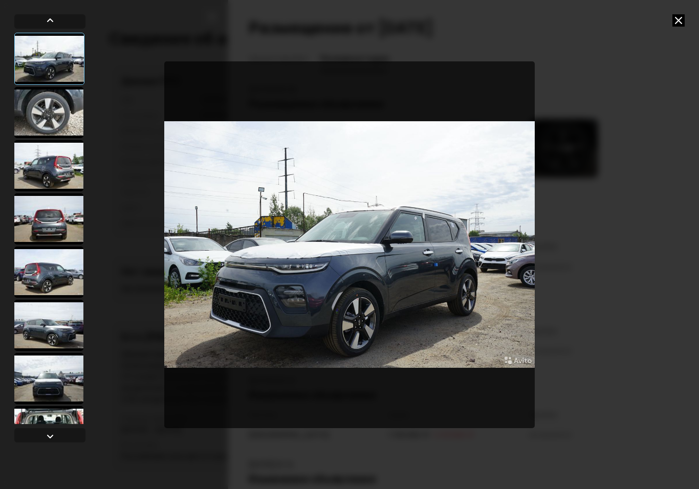
click at [683, 25] on icon at bounding box center [679, 20] width 12 height 12
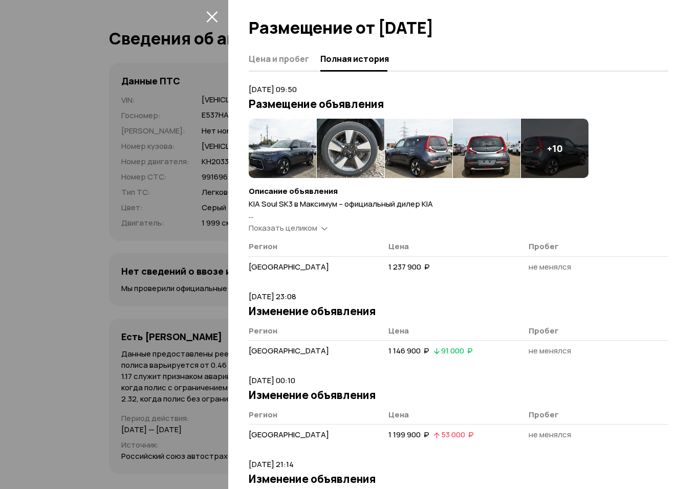
click at [217, 13] on icon "закрыть" at bounding box center [212, 17] width 12 height 12
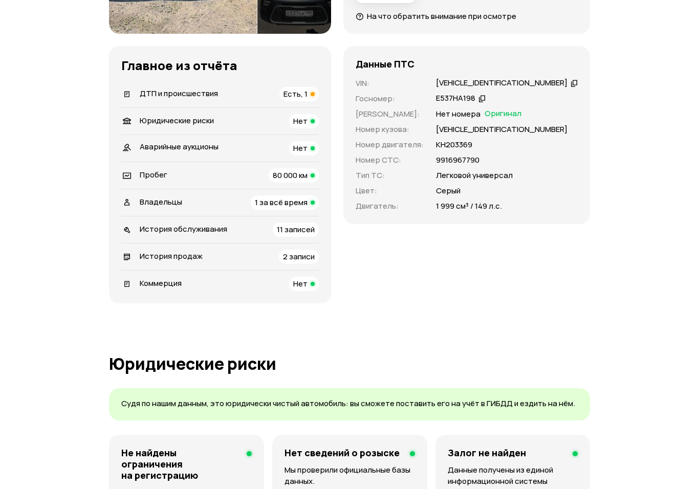
scroll to position [325, 0]
